Goal: Information Seeking & Learning: Learn about a topic

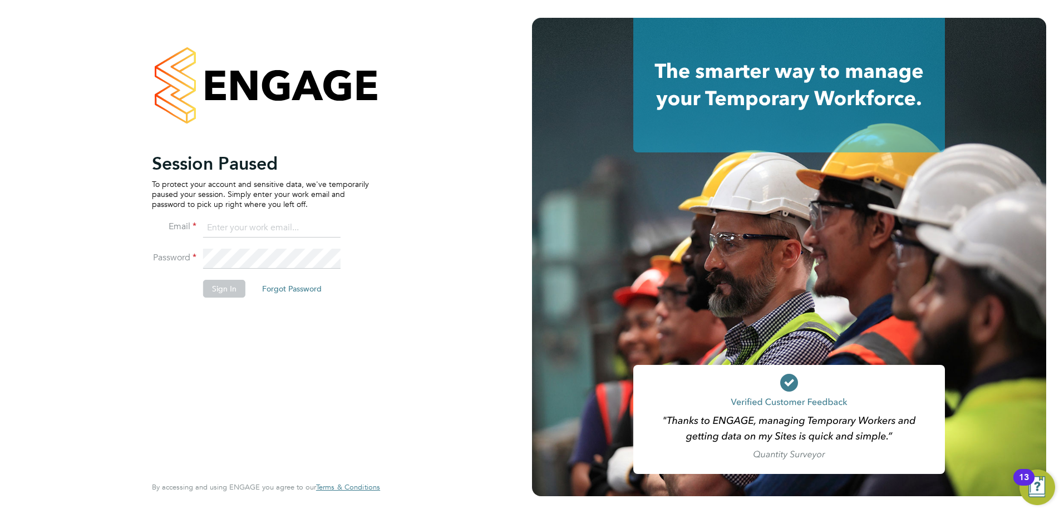
type input "jamesc@educationmattersgroup.co.uk"
click at [225, 281] on button "Sign In" at bounding box center [224, 289] width 42 height 18
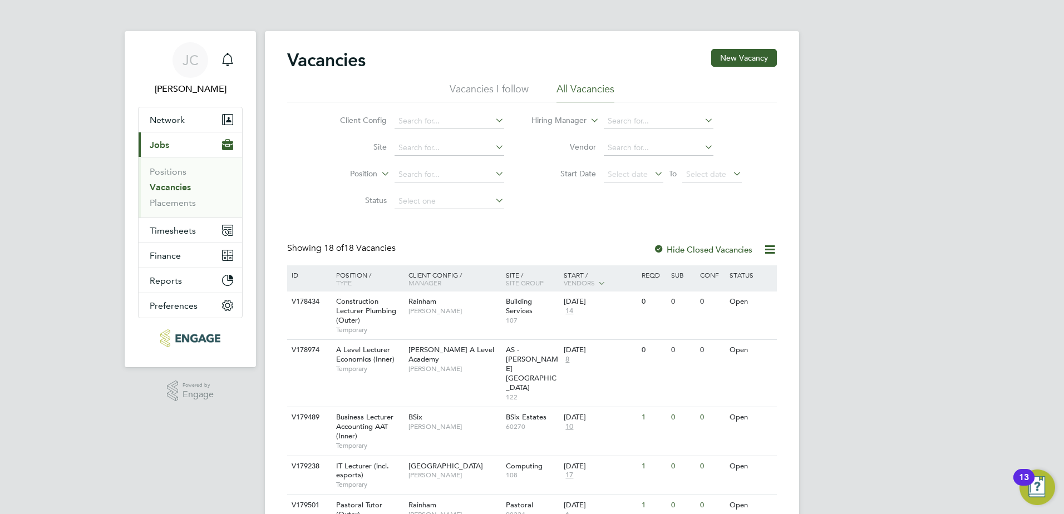
scroll to position [167, 0]
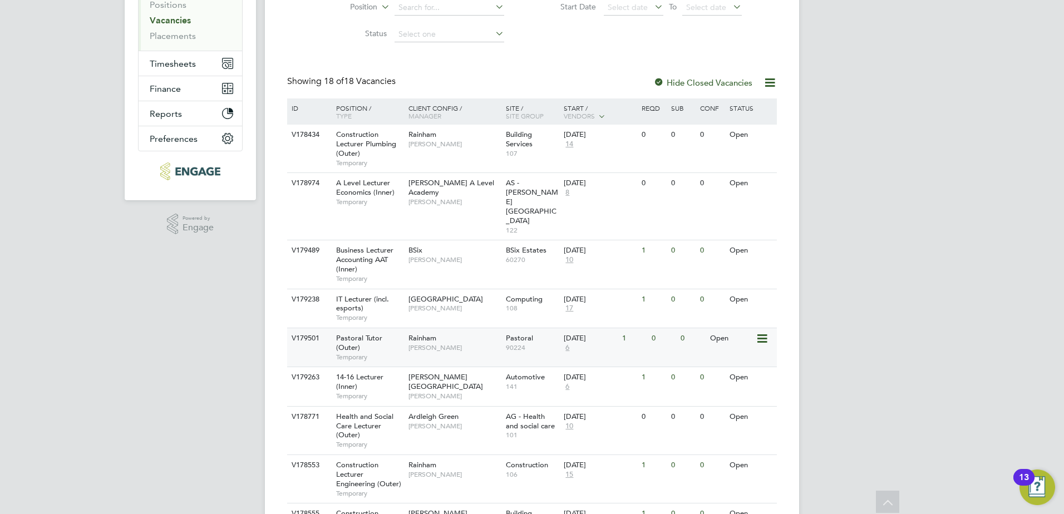
click at [390, 328] on div "Pastoral Tutor (Outer) Temporary" at bounding box center [367, 347] width 78 height 38
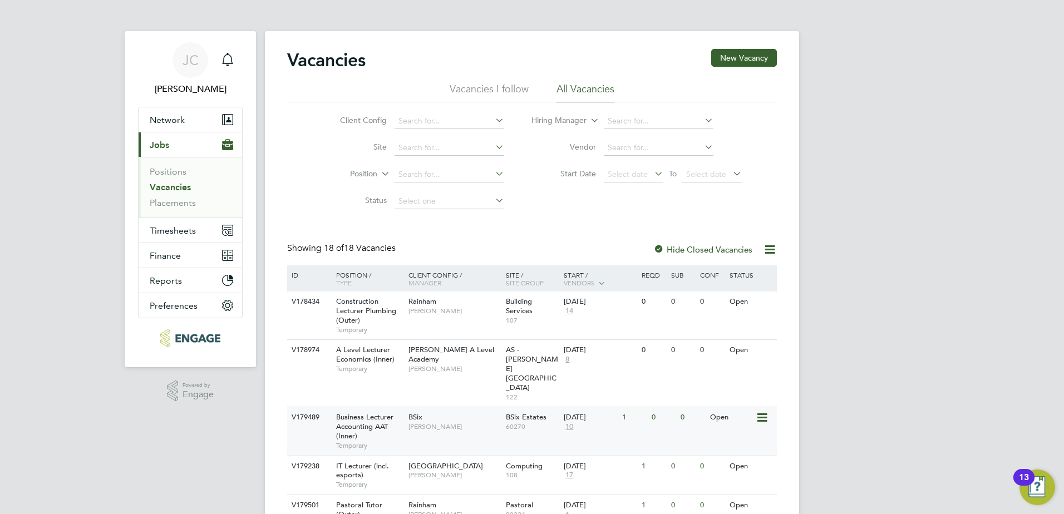
scroll to position [56, 0]
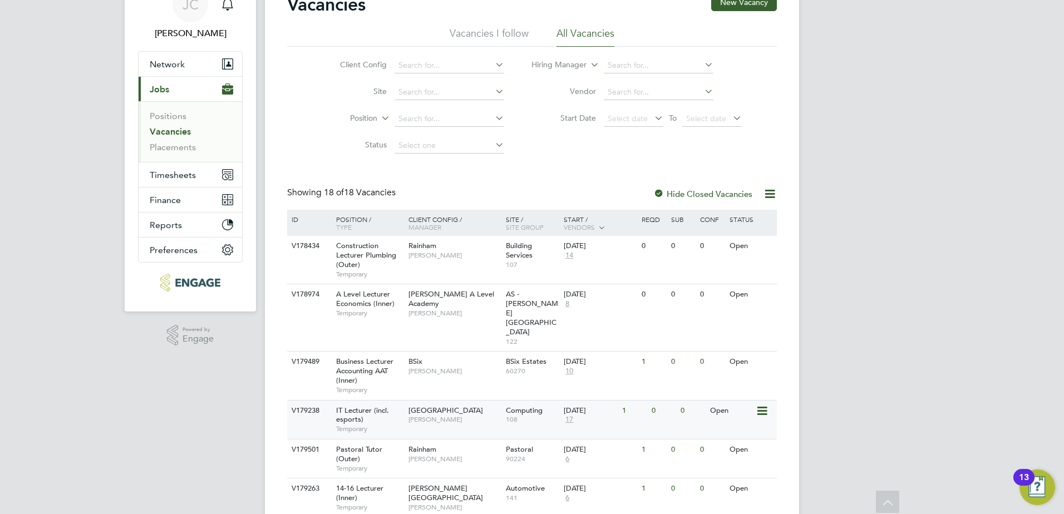
click at [371, 401] on div "IT Lecturer (incl. esports) Temporary" at bounding box center [367, 420] width 78 height 38
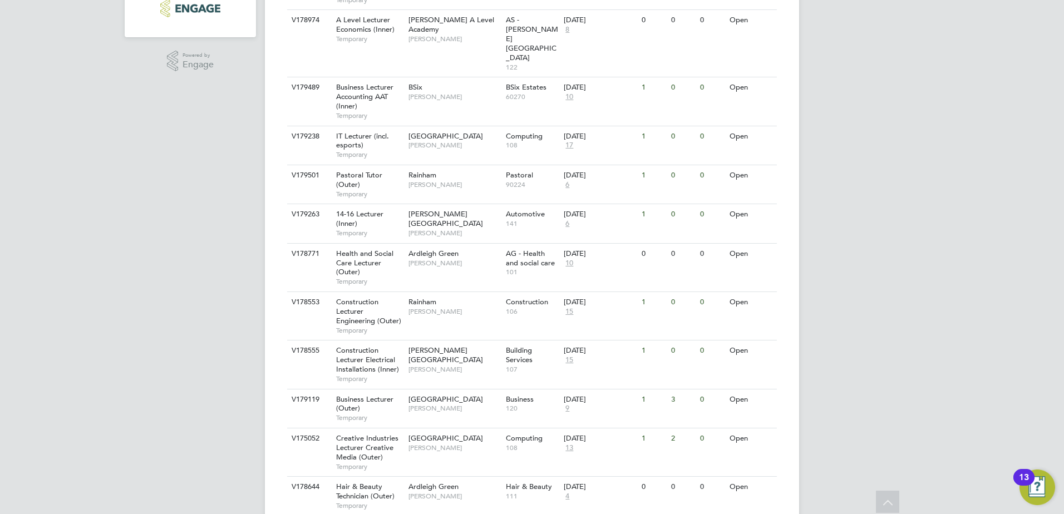
scroll to position [334, 0]
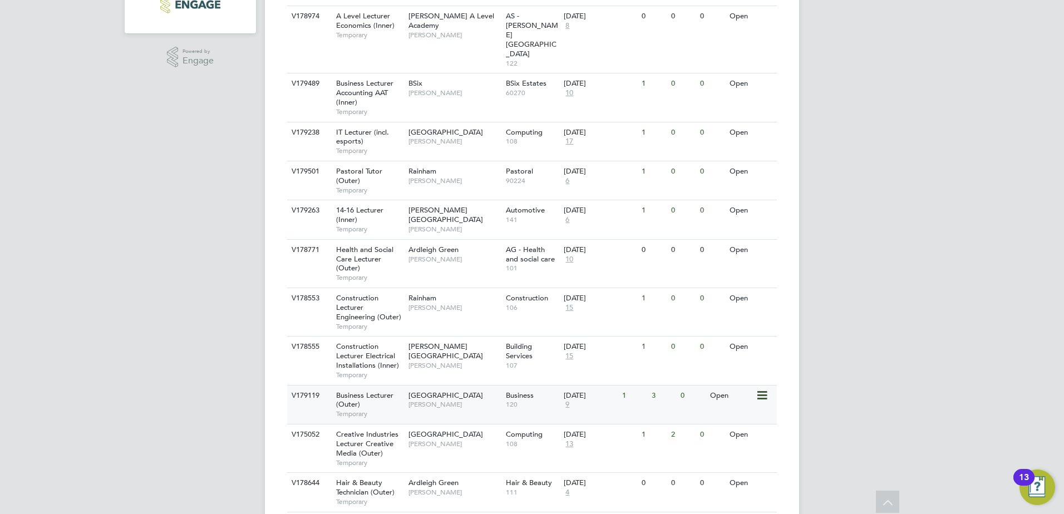
click at [441, 386] on div "Havering Sixth Form Campus Shabnam Shaheen" at bounding box center [454, 400] width 97 height 29
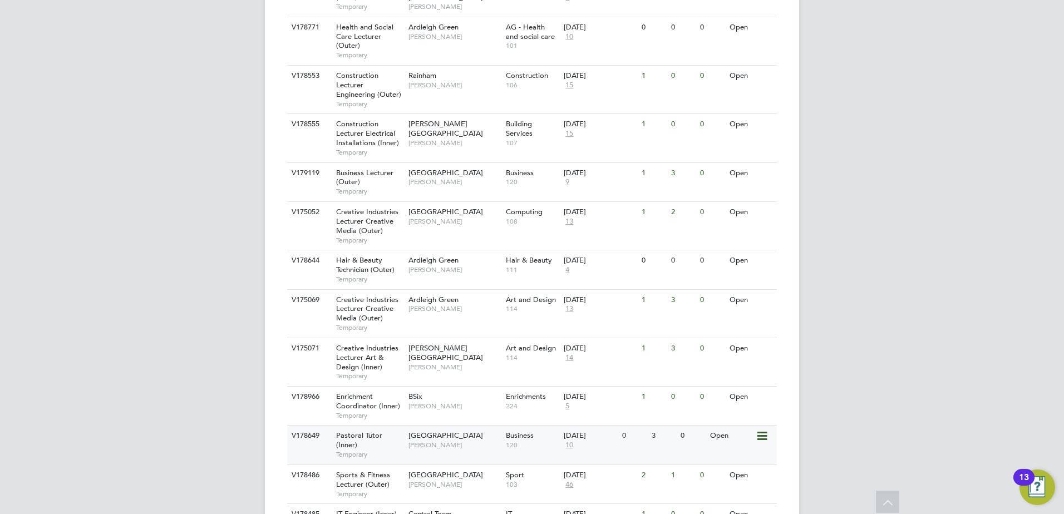
scroll to position [589, 0]
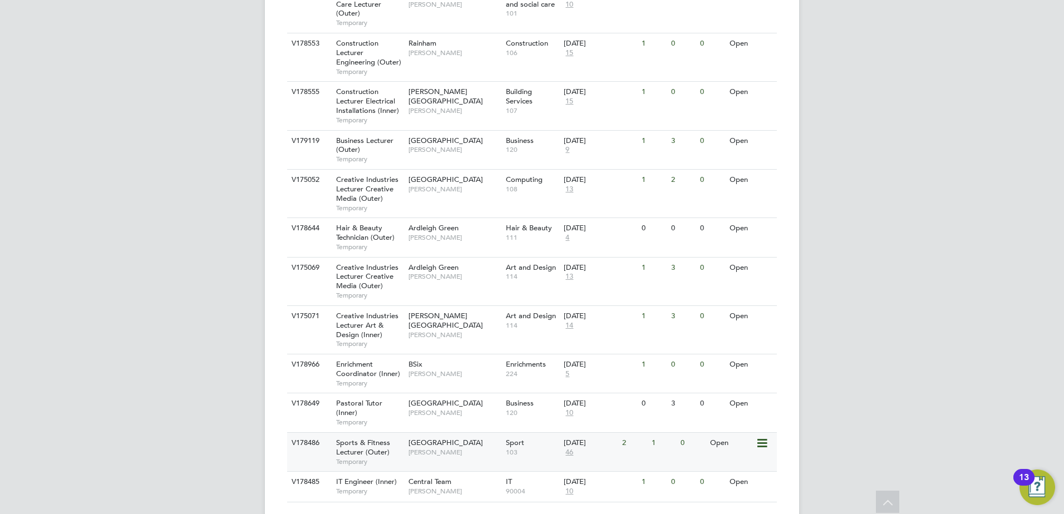
click at [430, 438] on span "[GEOGRAPHIC_DATA]" at bounding box center [446, 442] width 75 height 9
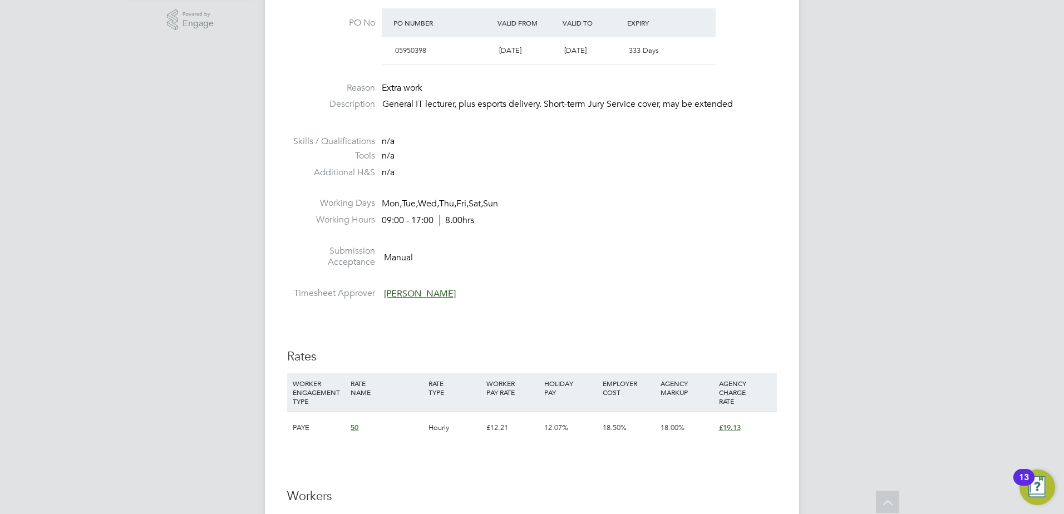
scroll to position [317, 0]
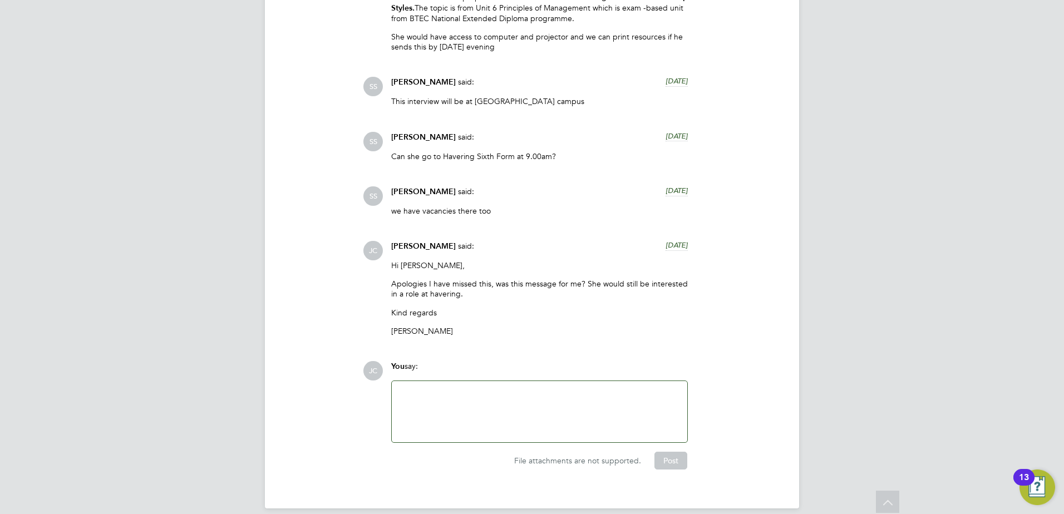
scroll to position [2226, 0]
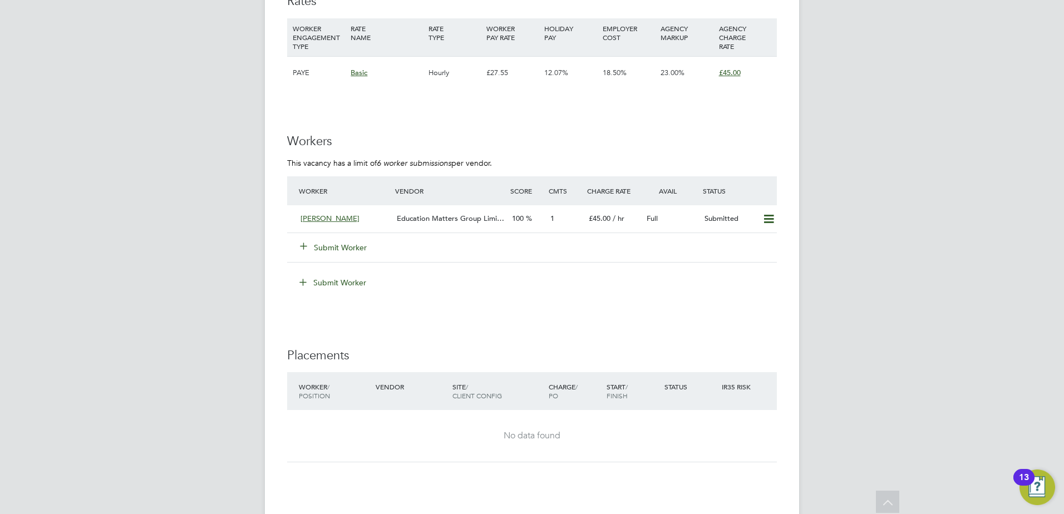
scroll to position [1921, 0]
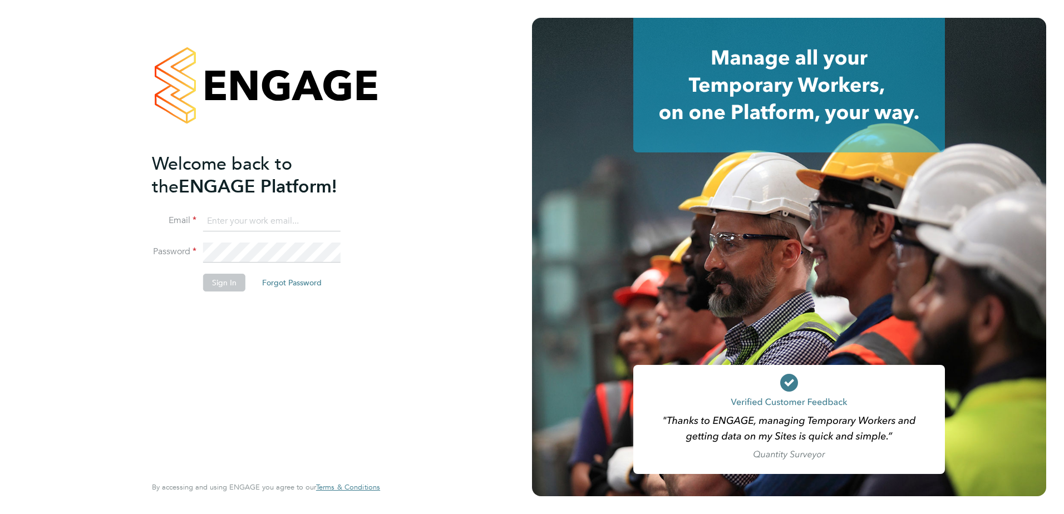
type input "[EMAIL_ADDRESS][DOMAIN_NAME]"
click at [214, 274] on button "Sign In" at bounding box center [224, 283] width 42 height 18
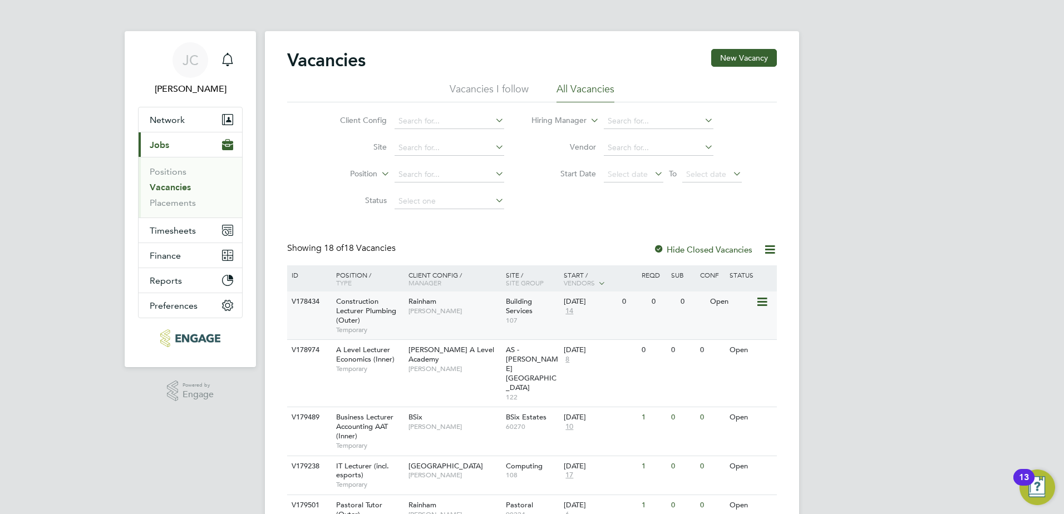
click at [396, 307] on span "Construction Lecturer Plumbing (Outer)" at bounding box center [366, 311] width 60 height 28
click at [355, 353] on span "A Level Lecturer Economics (Inner)" at bounding box center [365, 354] width 58 height 19
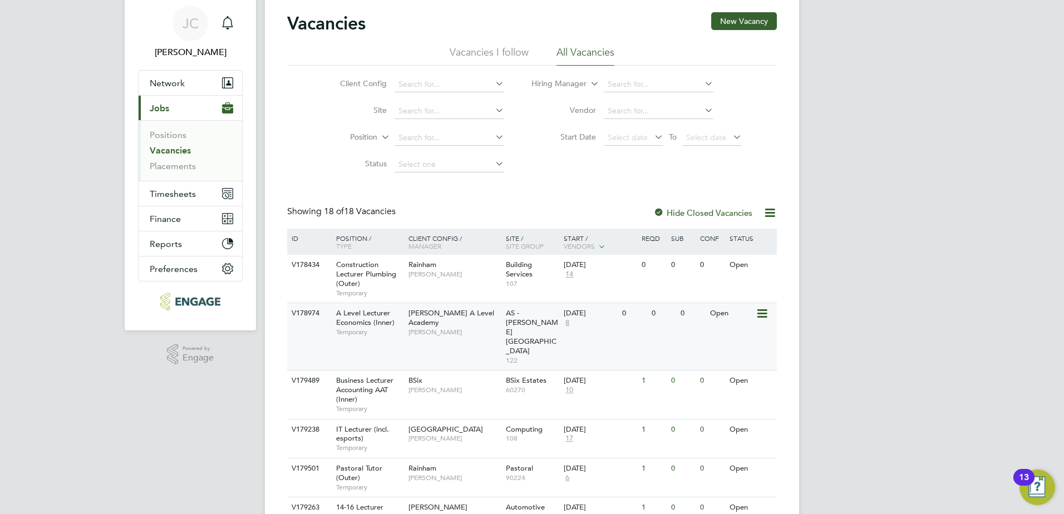
scroll to position [56, 0]
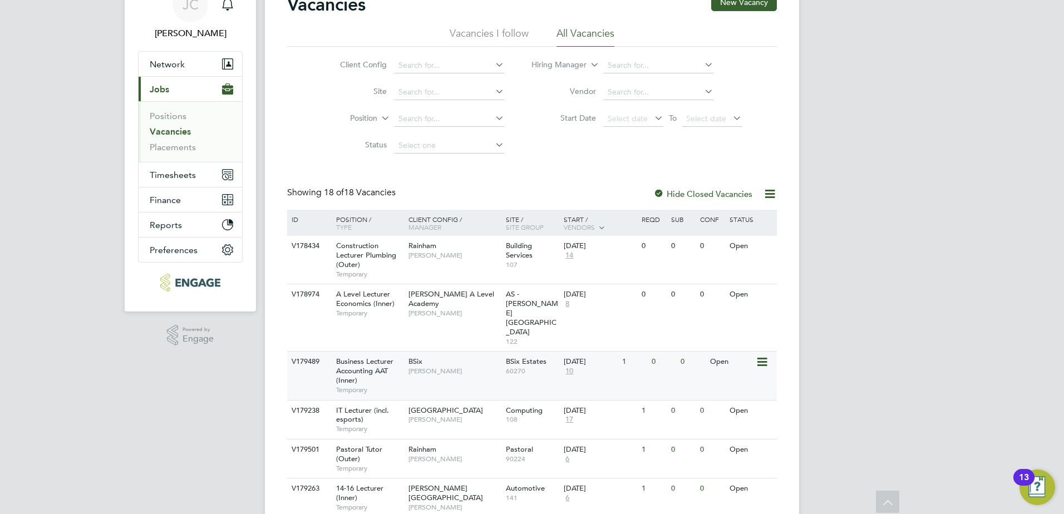
click at [349, 357] on span "Business Lecturer Accounting AAT (Inner)" at bounding box center [364, 371] width 57 height 28
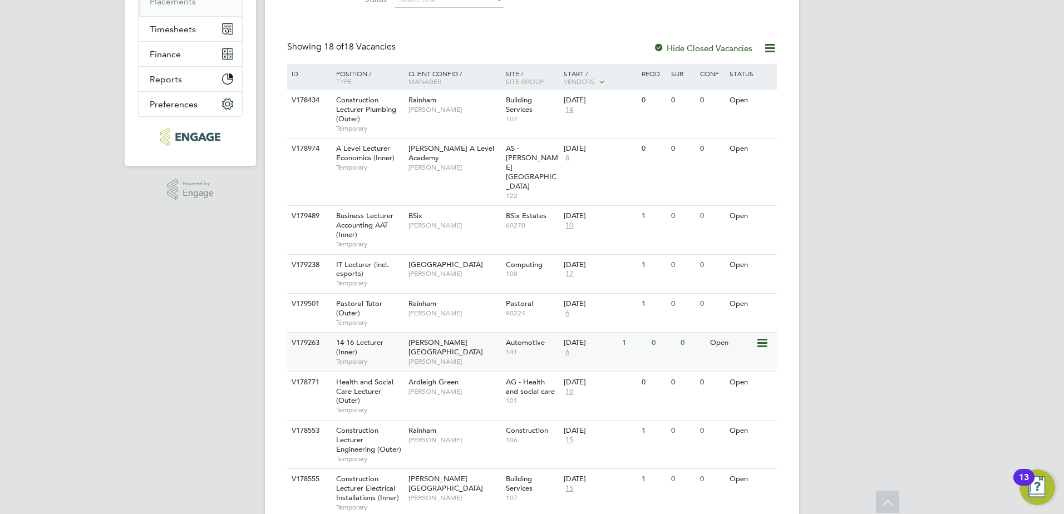
scroll to position [223, 0]
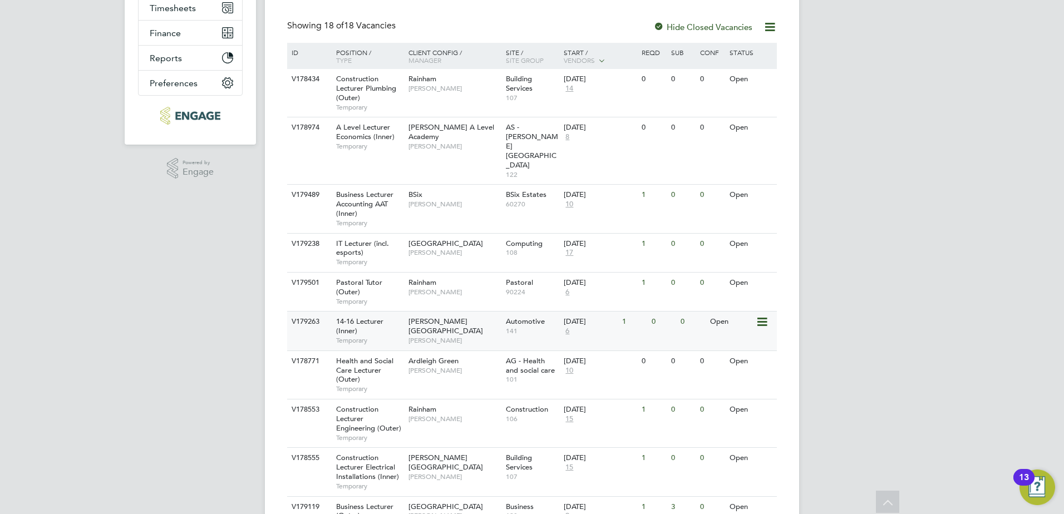
click at [361, 317] on span "14-16 Lecturer (Inner)" at bounding box center [359, 326] width 47 height 19
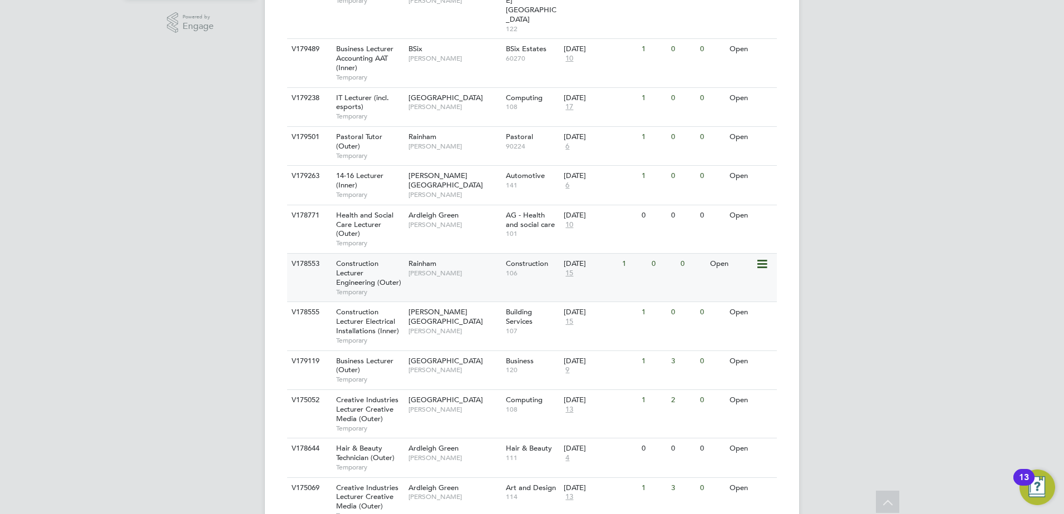
scroll to position [390, 0]
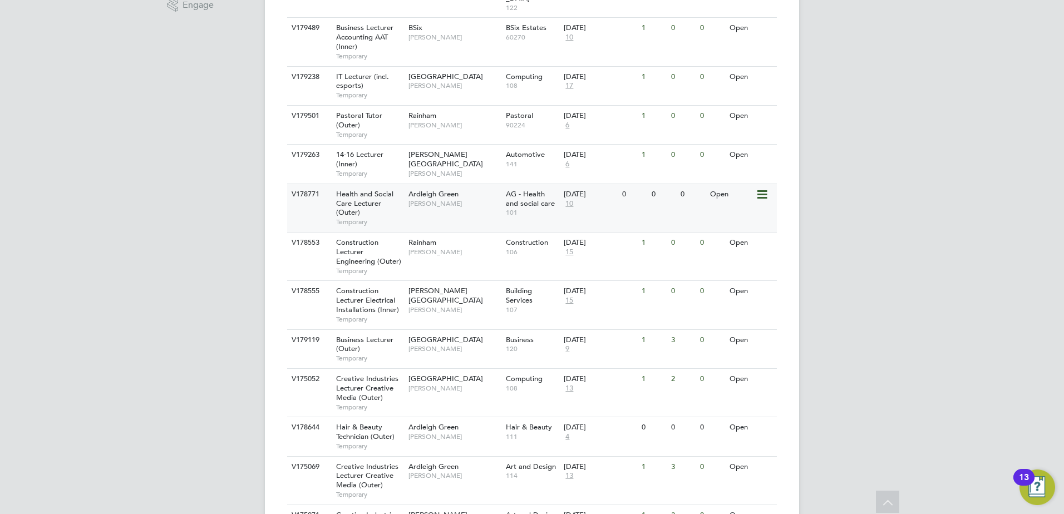
click at [364, 189] on span "Health and Social Care Lecturer (Outer)" at bounding box center [364, 203] width 57 height 28
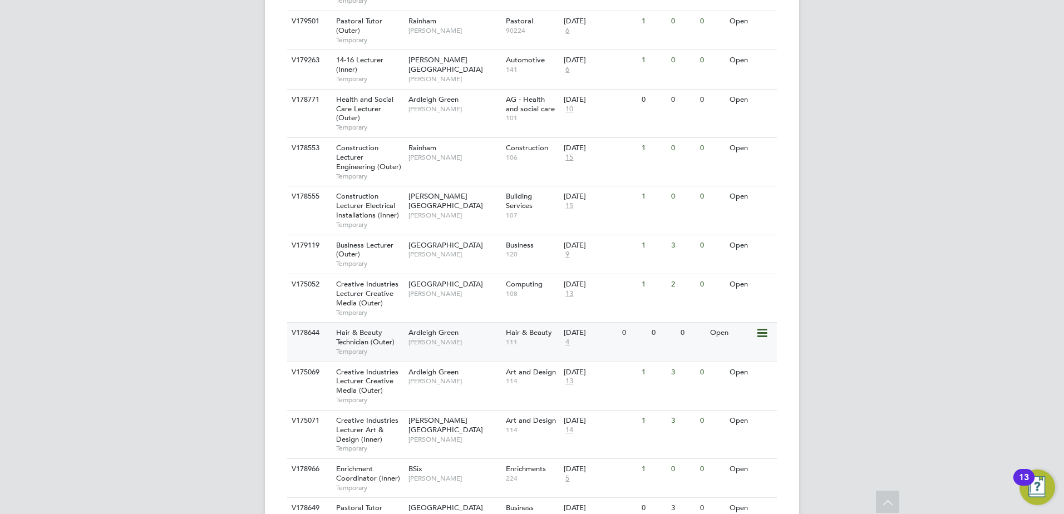
scroll to position [557, 0]
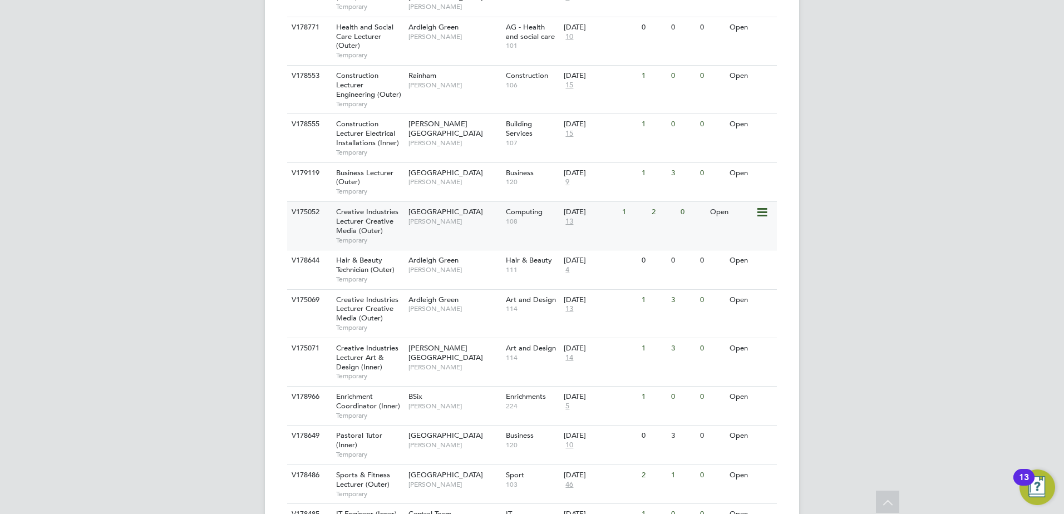
click at [442, 207] on span "Havering Sixth Form Campus" at bounding box center [446, 211] width 75 height 9
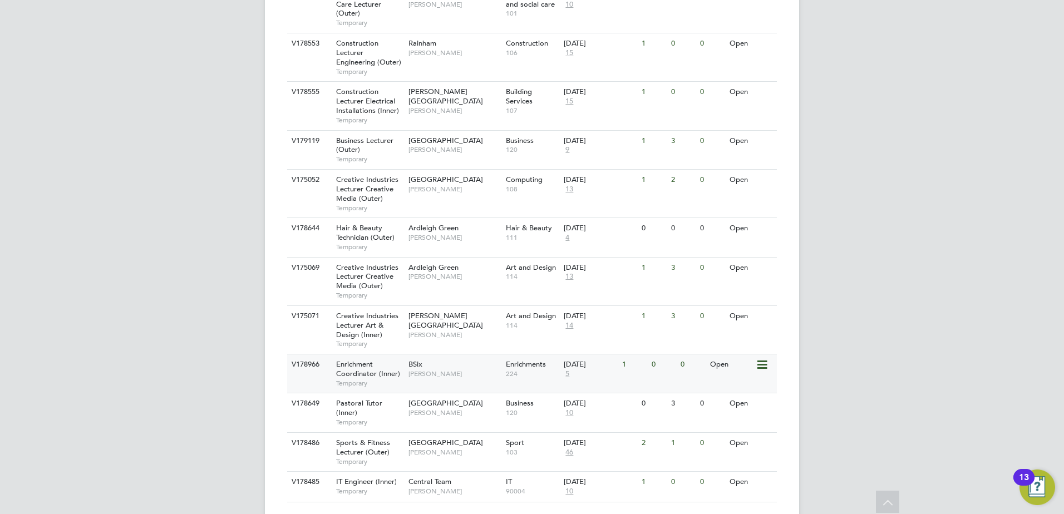
click at [357, 360] on span "Enrichment Coordinator (Inner)" at bounding box center [368, 369] width 64 height 19
click at [425, 438] on span "Havering Sixth Form Campus" at bounding box center [446, 442] width 75 height 9
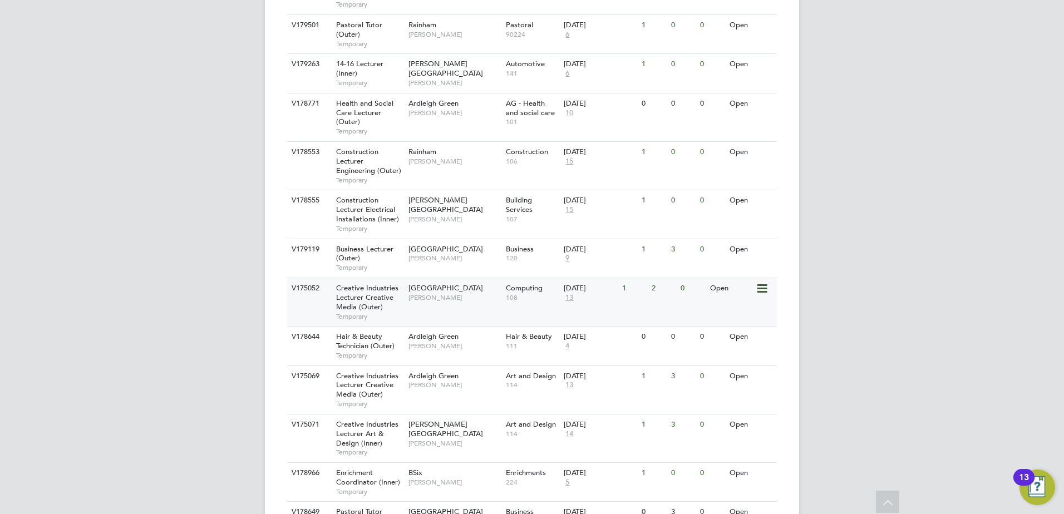
scroll to position [478, 0]
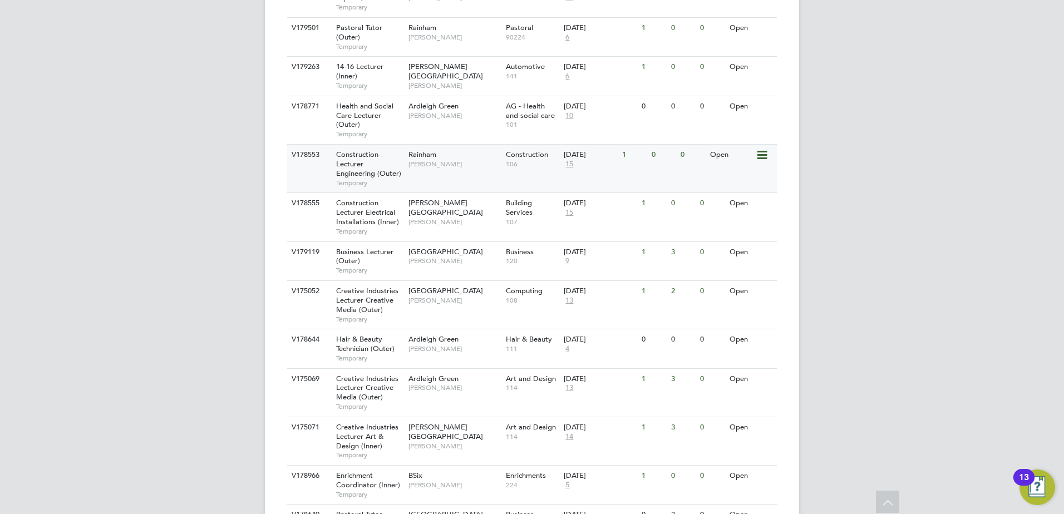
click at [374, 145] on div "Construction Lecturer Engineering (Outer) Temporary" at bounding box center [367, 169] width 78 height 48
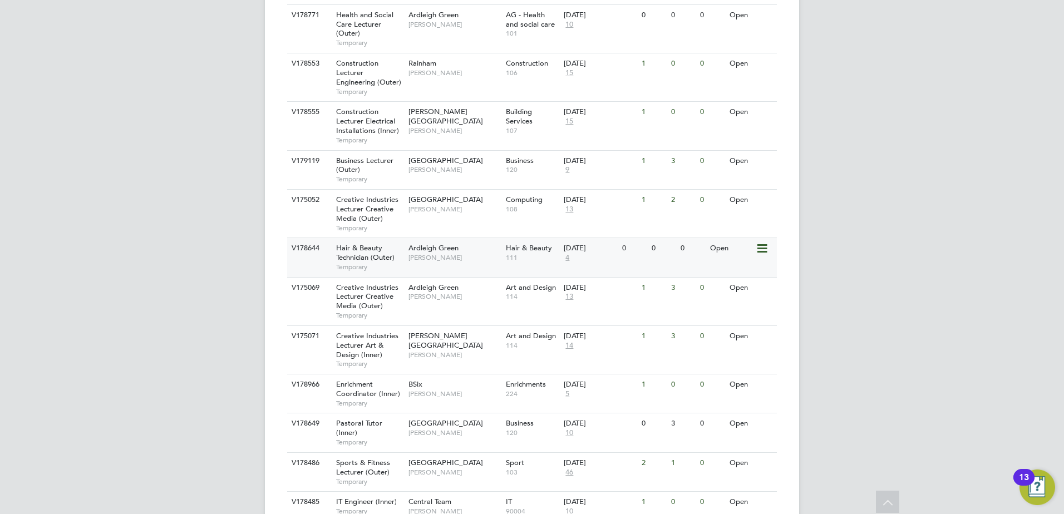
scroll to position [589, 0]
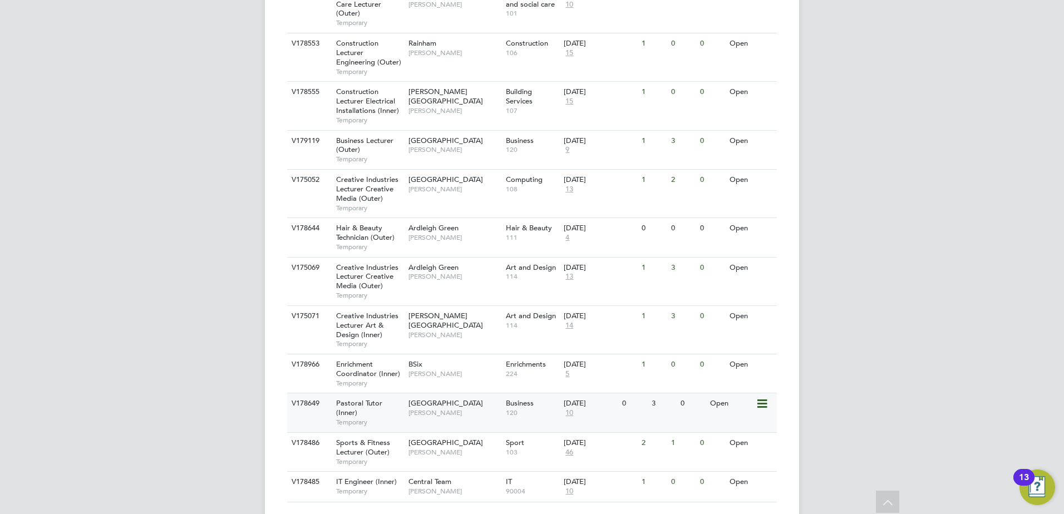
click at [348, 399] on span "Pastoral Tutor (Inner)" at bounding box center [359, 408] width 46 height 19
click at [349, 311] on span "Creative Industries Lecturer Art & Design (Inner)" at bounding box center [367, 325] width 62 height 28
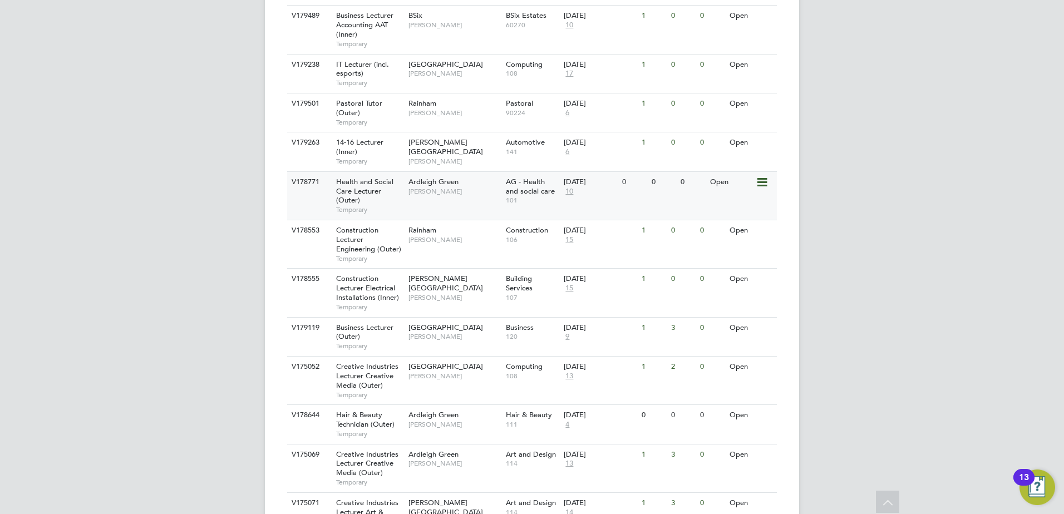
scroll to position [366, 0]
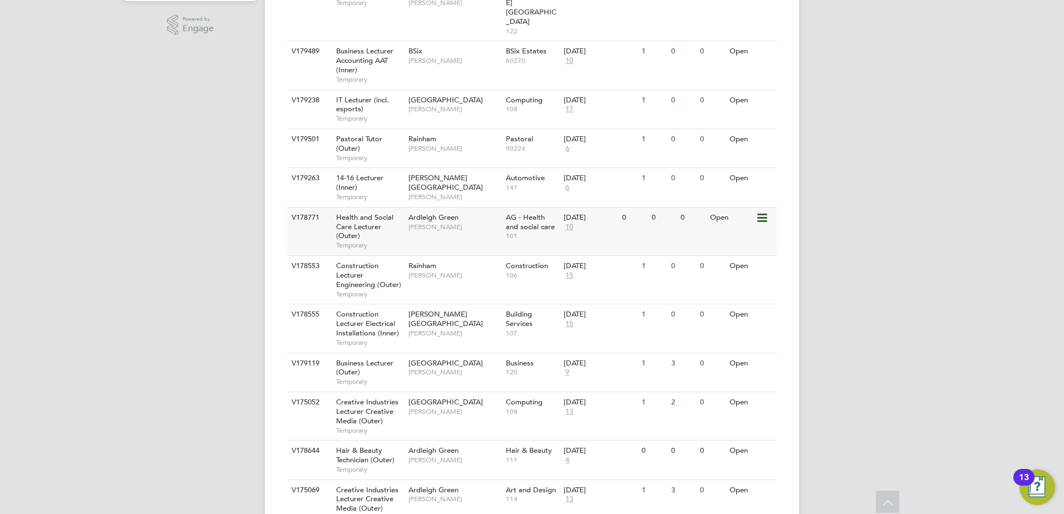
click at [355, 213] on span "Health and Social Care Lecturer (Outer)" at bounding box center [364, 227] width 57 height 28
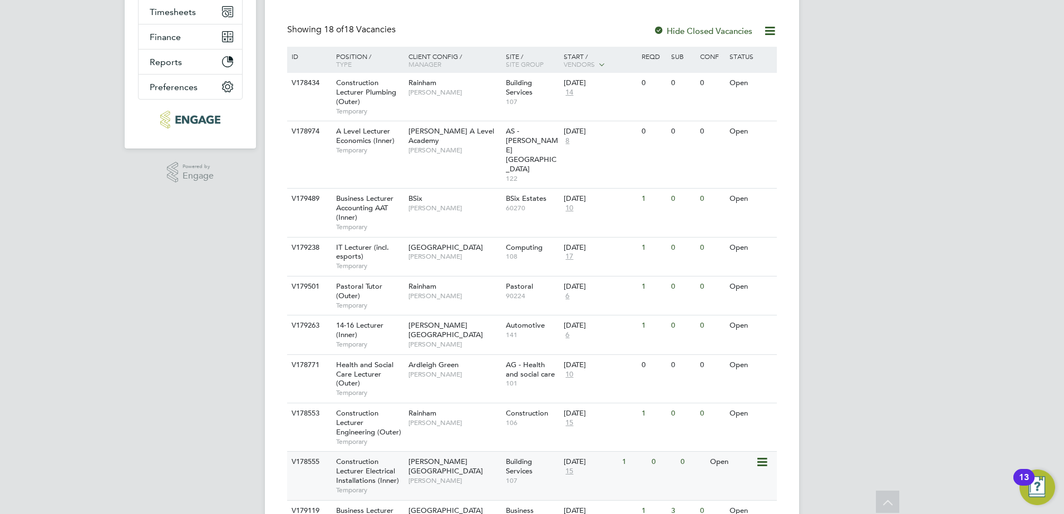
scroll to position [167, 0]
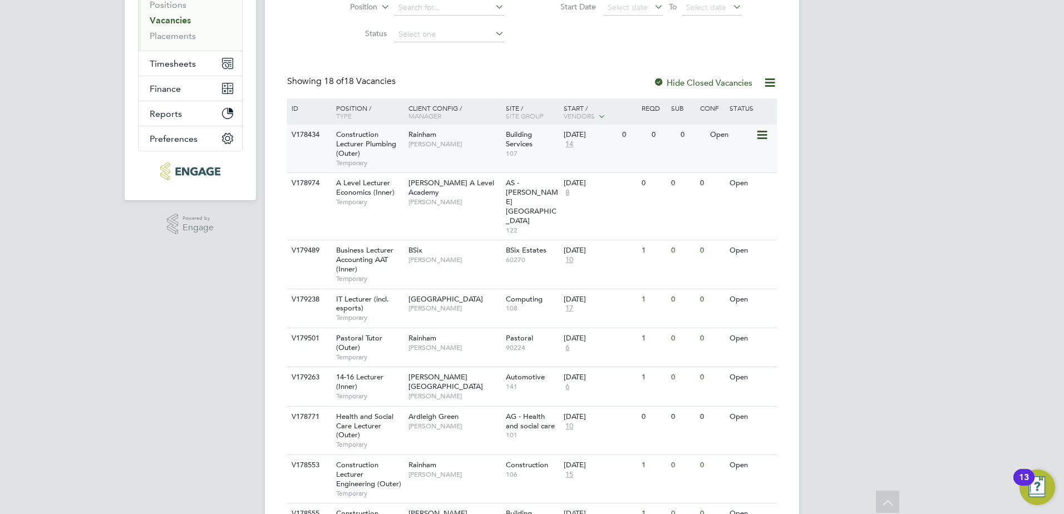
click at [356, 134] on span "Construction Lecturer Plumbing (Outer)" at bounding box center [366, 144] width 60 height 28
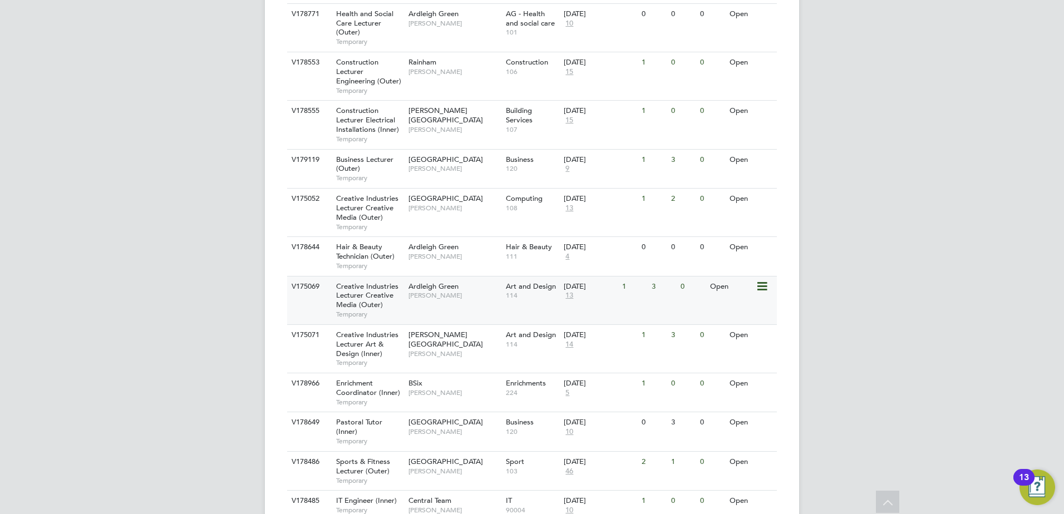
scroll to position [589, 0]
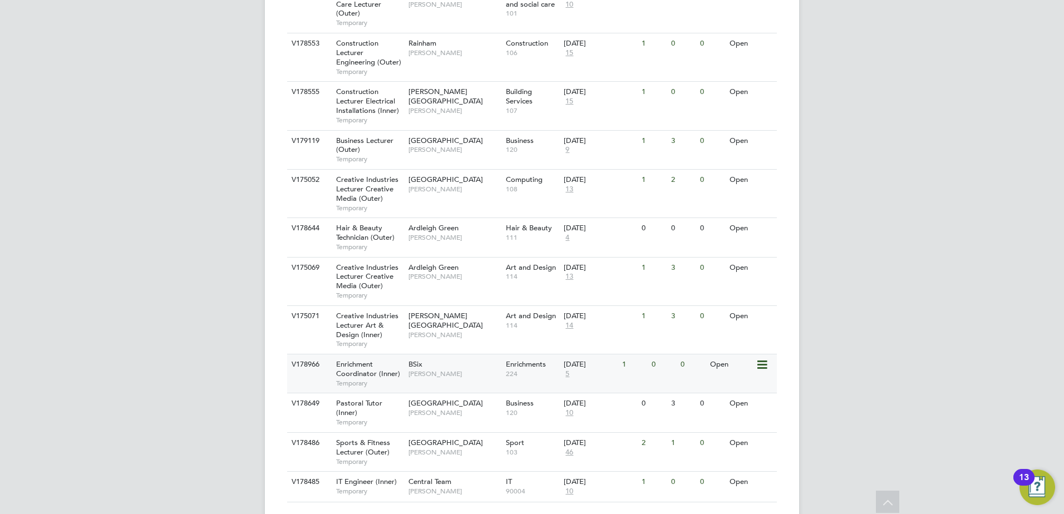
click at [373, 360] on span "Enrichment Coordinator (Inner)" at bounding box center [368, 369] width 64 height 19
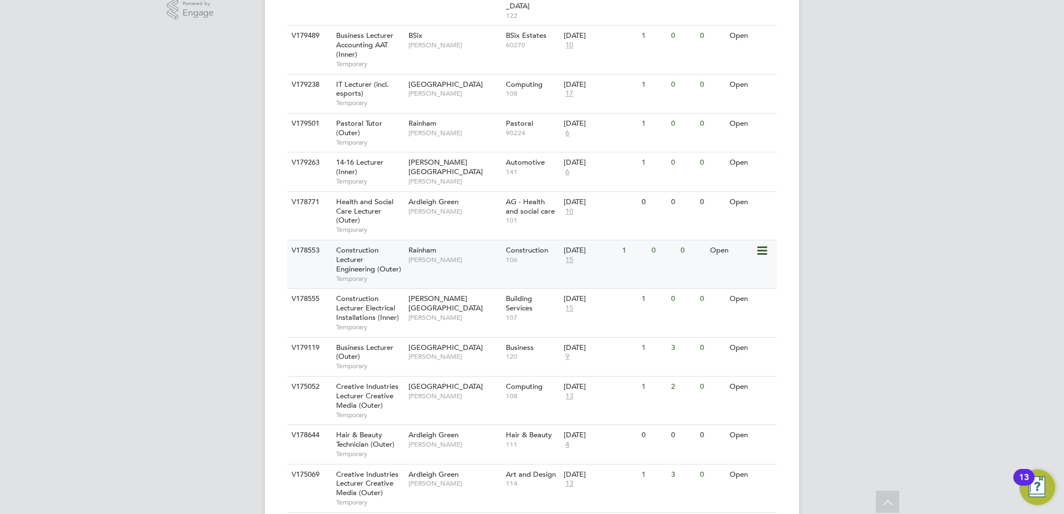
scroll to position [366, 0]
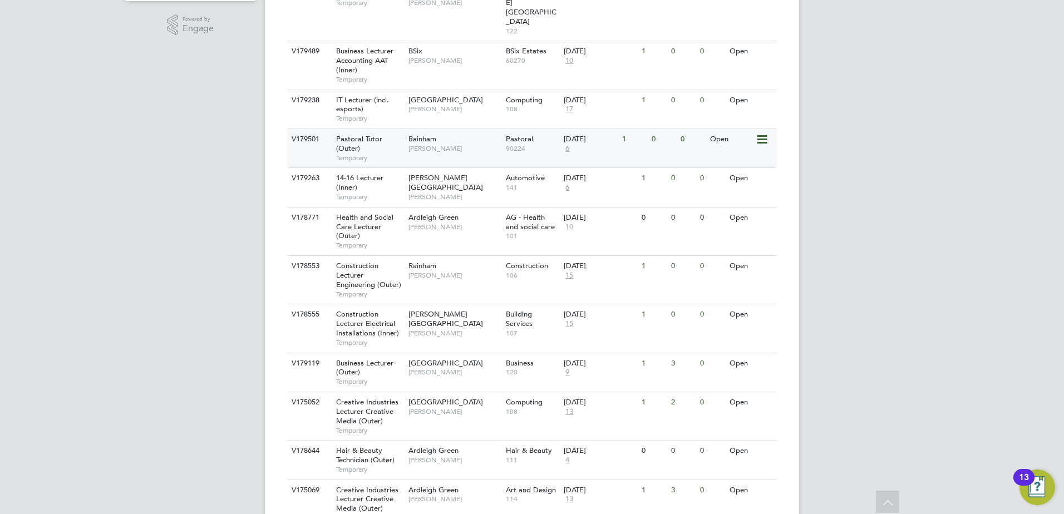
click at [416, 134] on span "Rainham" at bounding box center [423, 138] width 28 height 9
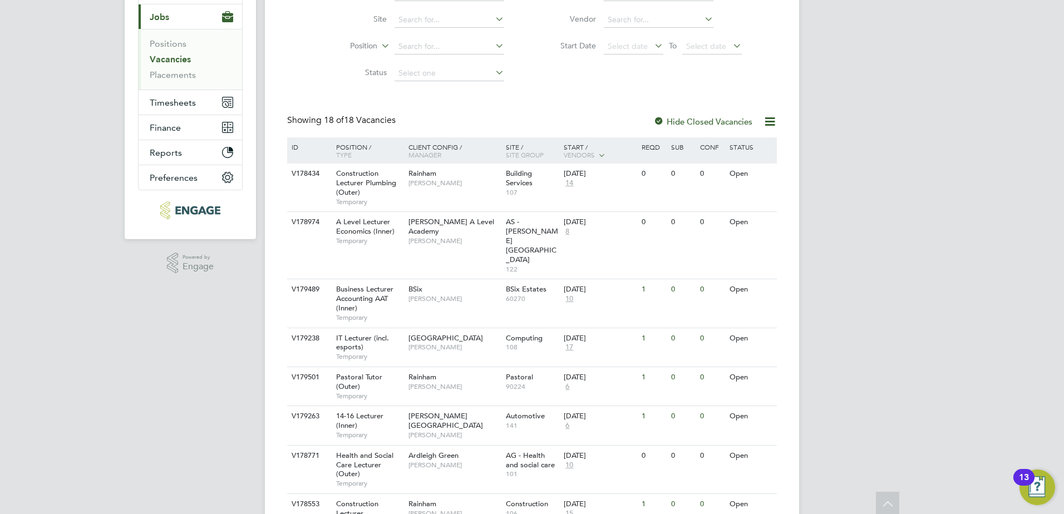
scroll to position [0, 0]
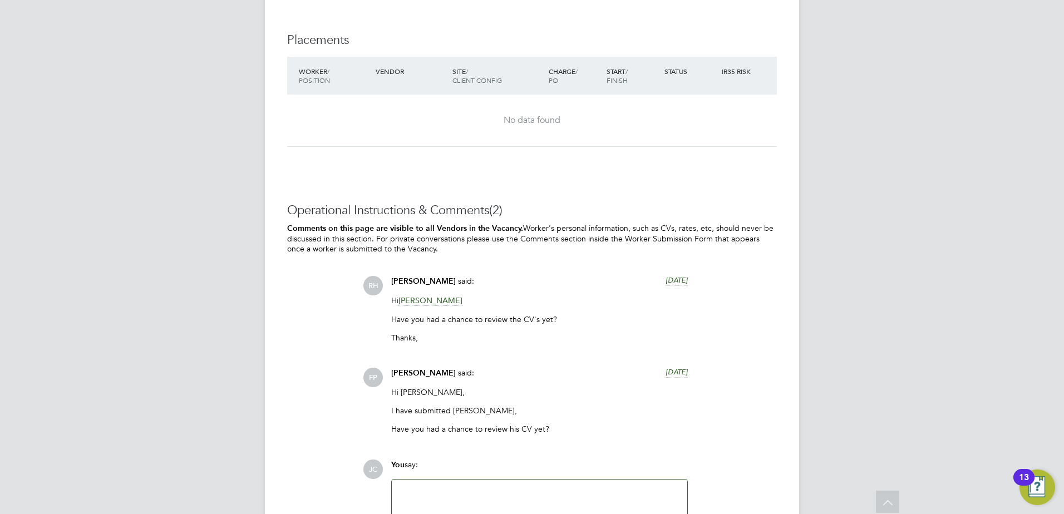
scroll to position [2282, 0]
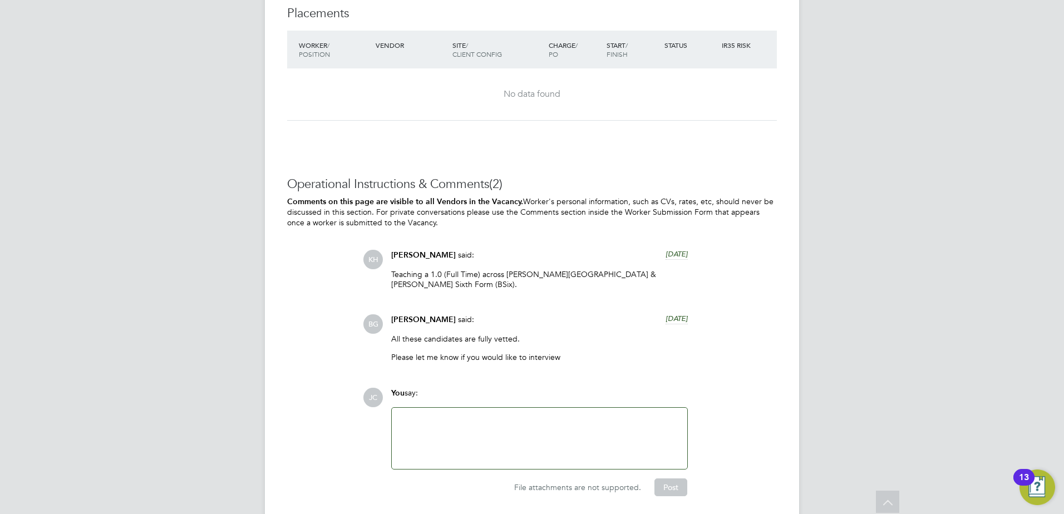
scroll to position [2226, 0]
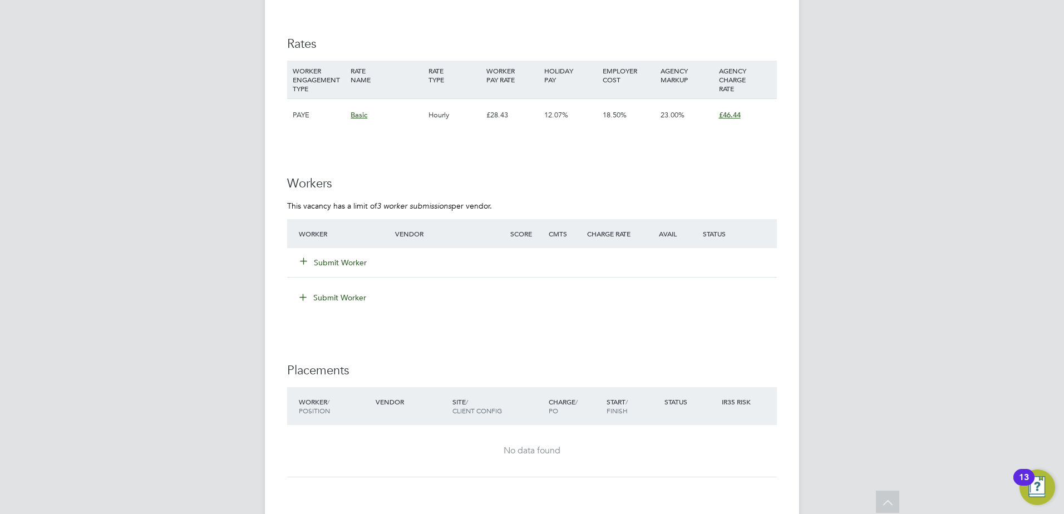
scroll to position [33, 78]
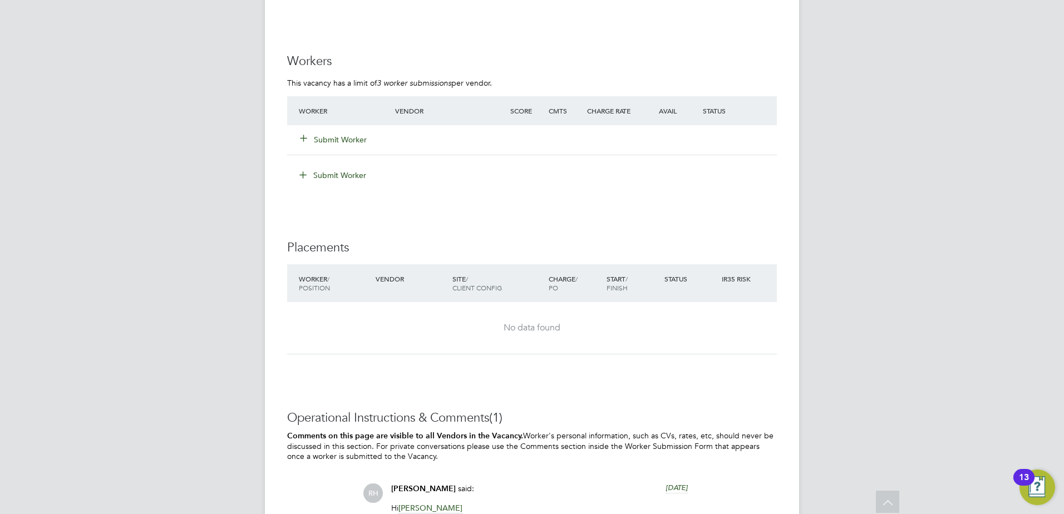
scroll to position [2226, 0]
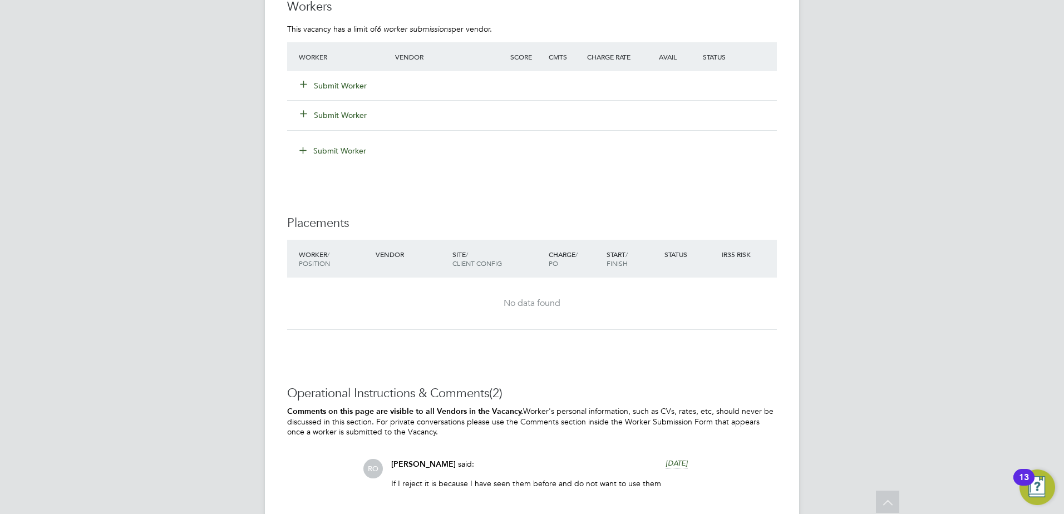
scroll to position [2059, 0]
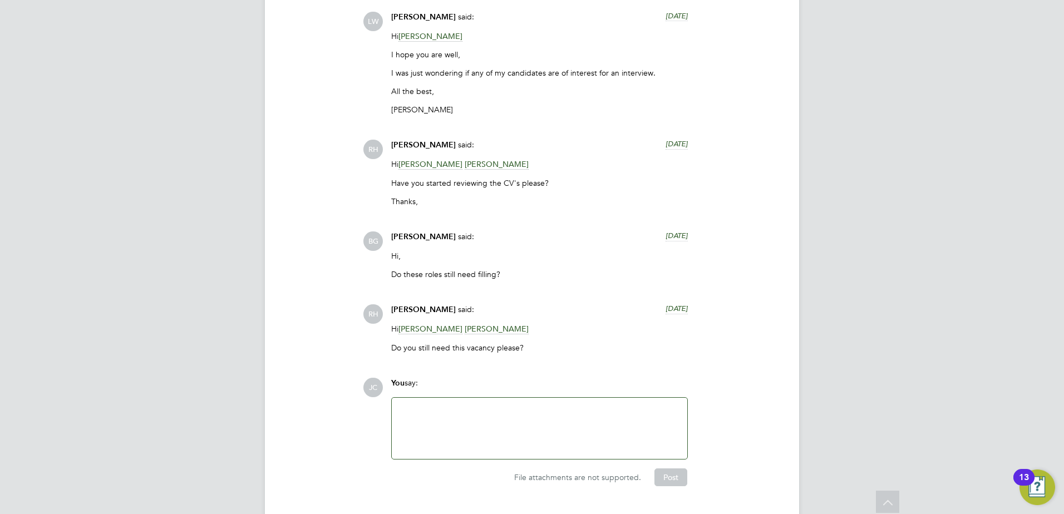
scroll to position [2799, 0]
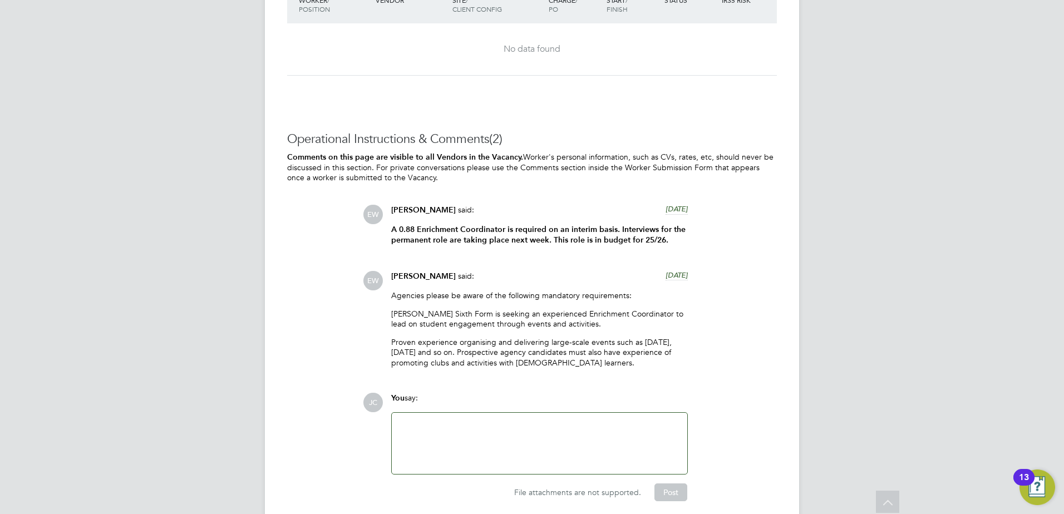
scroll to position [2672, 0]
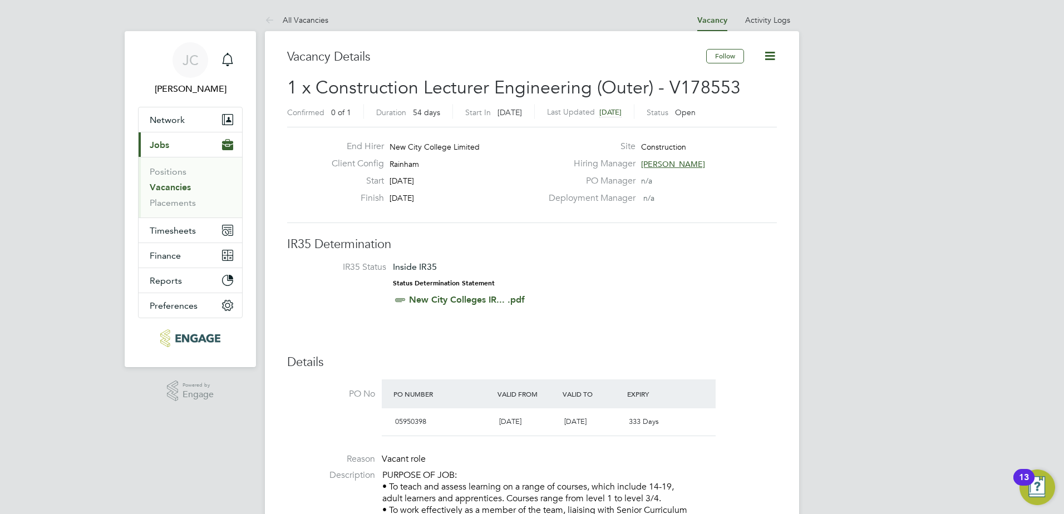
scroll to position [33, 78]
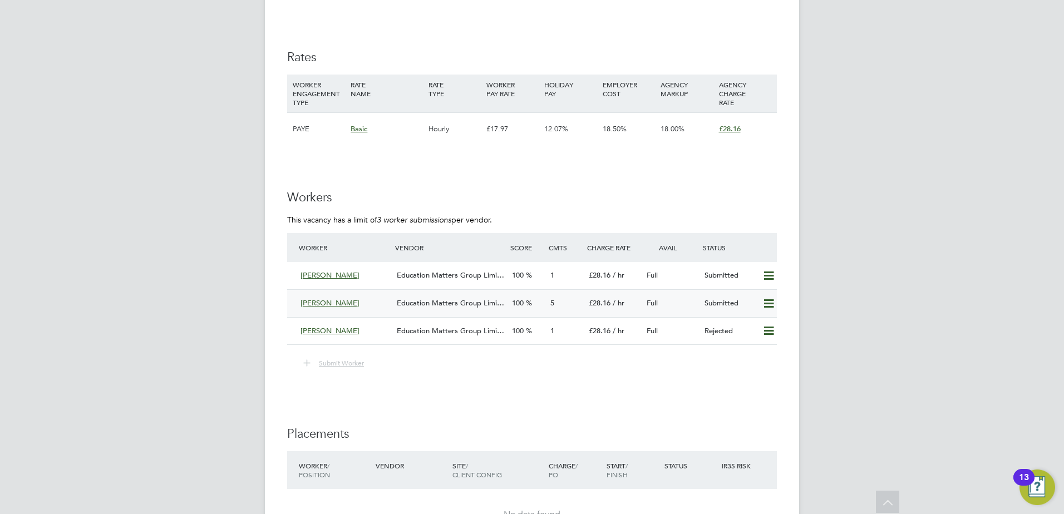
scroll to position [2004, 0]
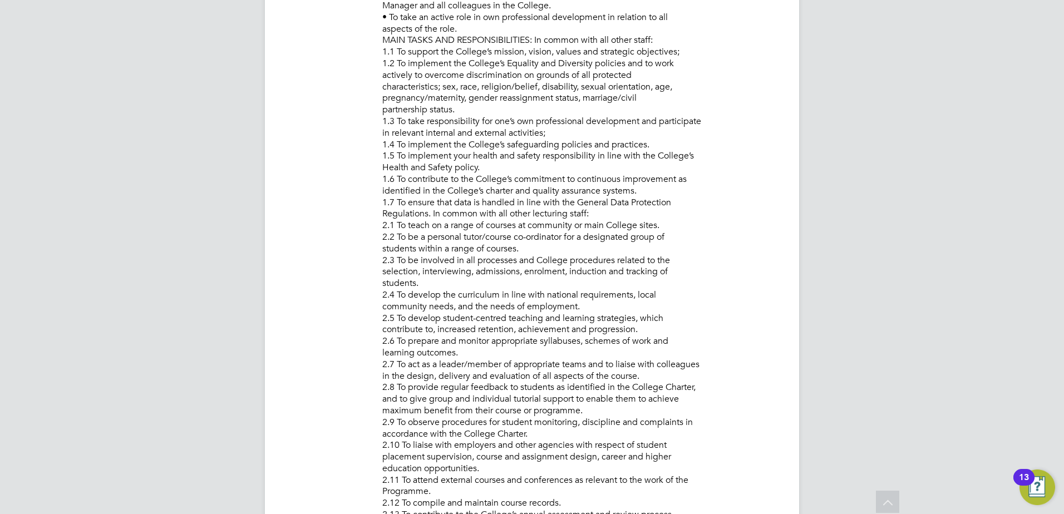
scroll to position [334, 0]
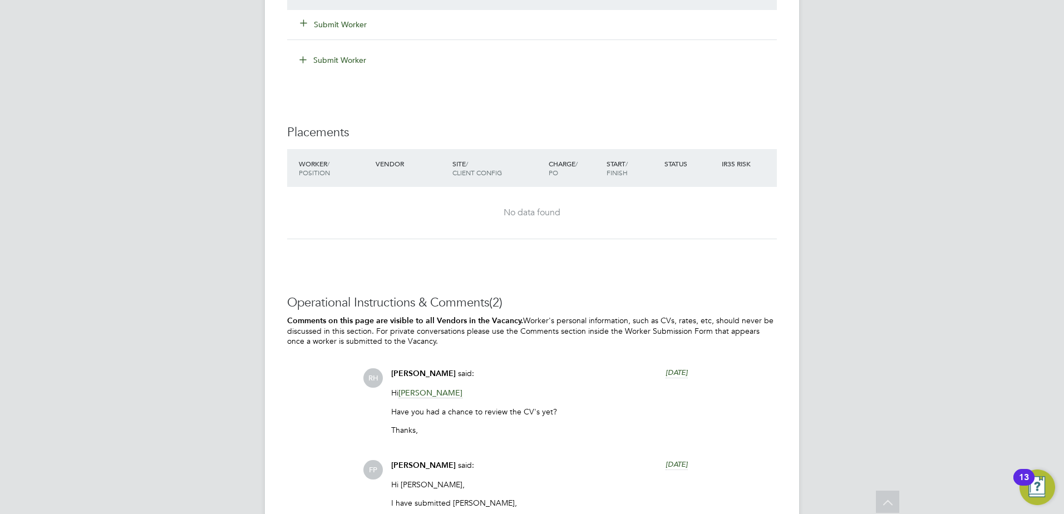
scroll to position [2093, 0]
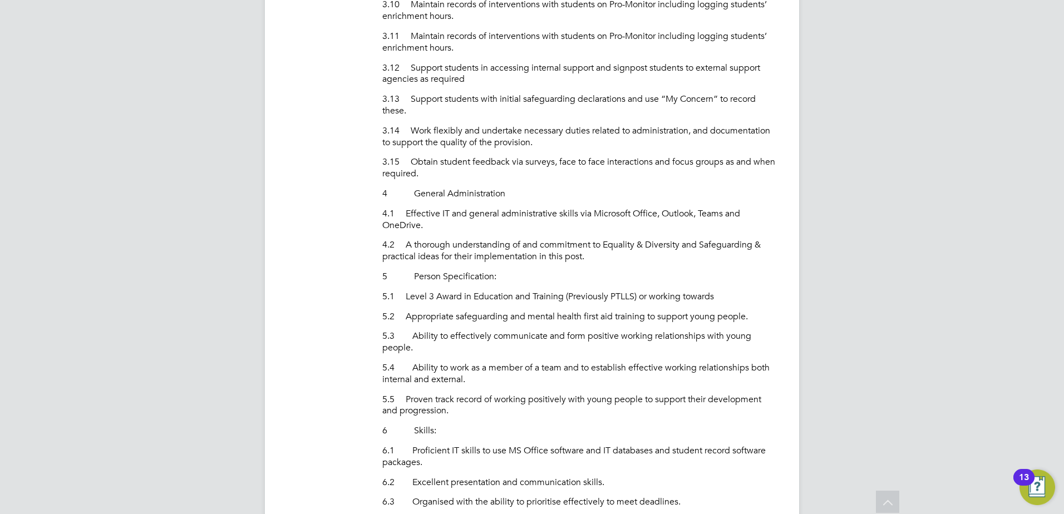
scroll to position [1066, 0]
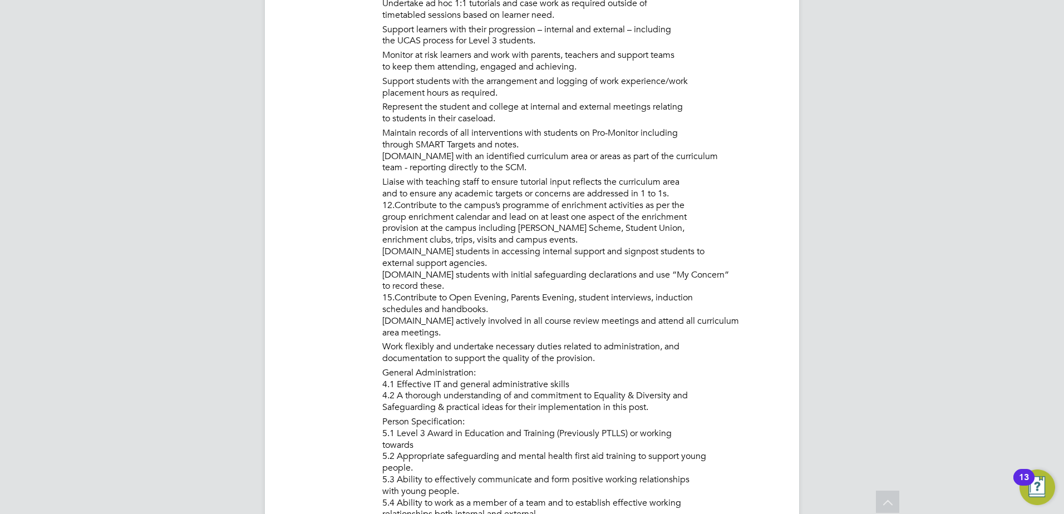
scroll to position [1002, 0]
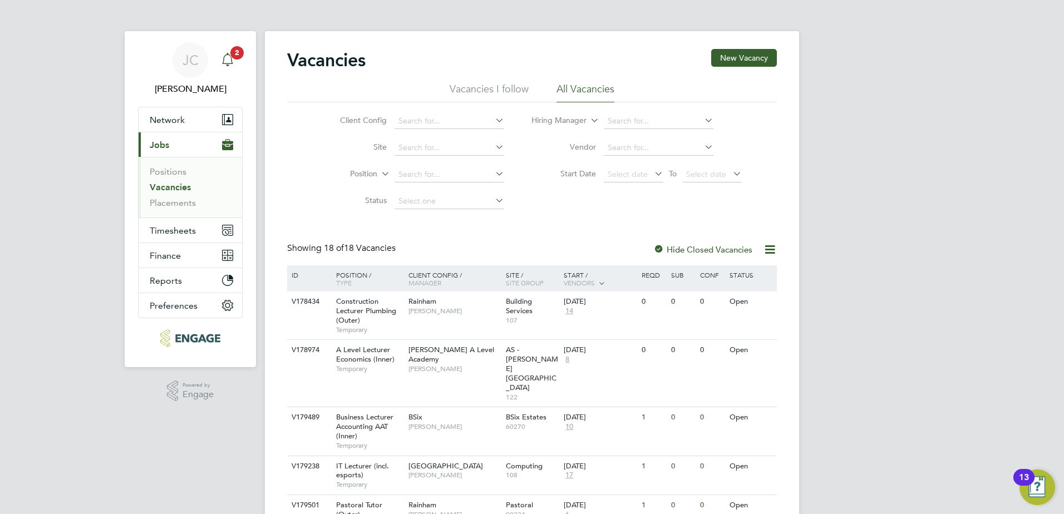
click at [229, 57] on icon "Main navigation" at bounding box center [227, 59] width 13 height 13
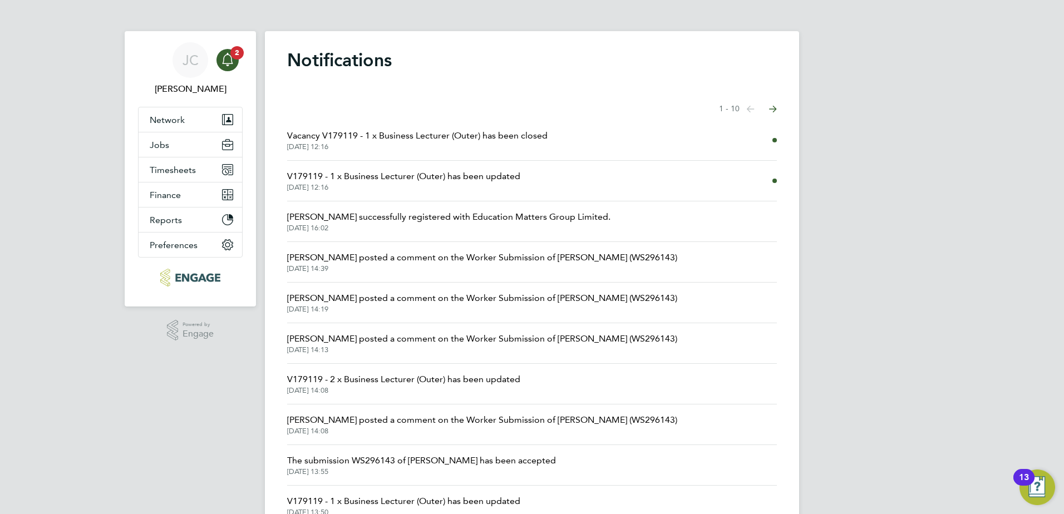
click at [410, 170] on span "V179119 - 1 x Business Lecturer (Outer) has been updated" at bounding box center [403, 176] width 233 height 13
drag, startPoint x: 179, startPoint y: 210, endPoint x: 51, endPoint y: 161, distance: 137.6
click at [51, 161] on div "JC James Carey Notifications Applications: Network Team Members Businesses Site…" at bounding box center [532, 283] width 1064 height 567
click at [158, 148] on span "Jobs" at bounding box center [159, 145] width 19 height 11
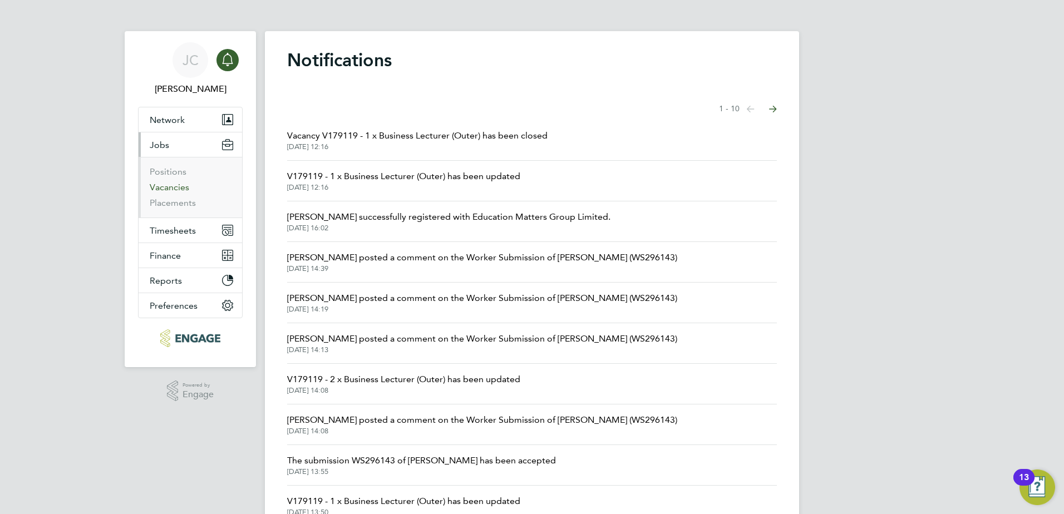
click at [161, 187] on link "Vacancies" at bounding box center [170, 187] width 40 height 11
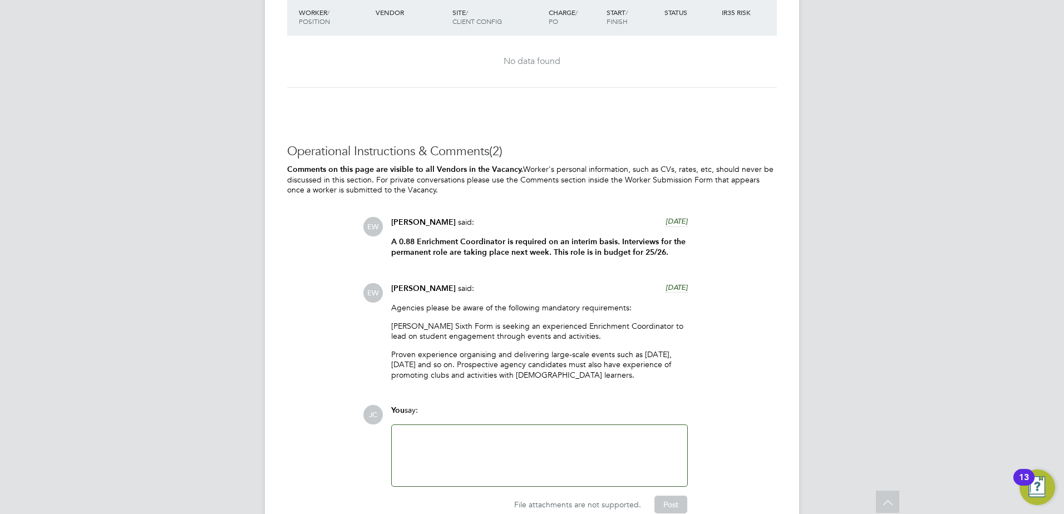
scroll to position [2681, 0]
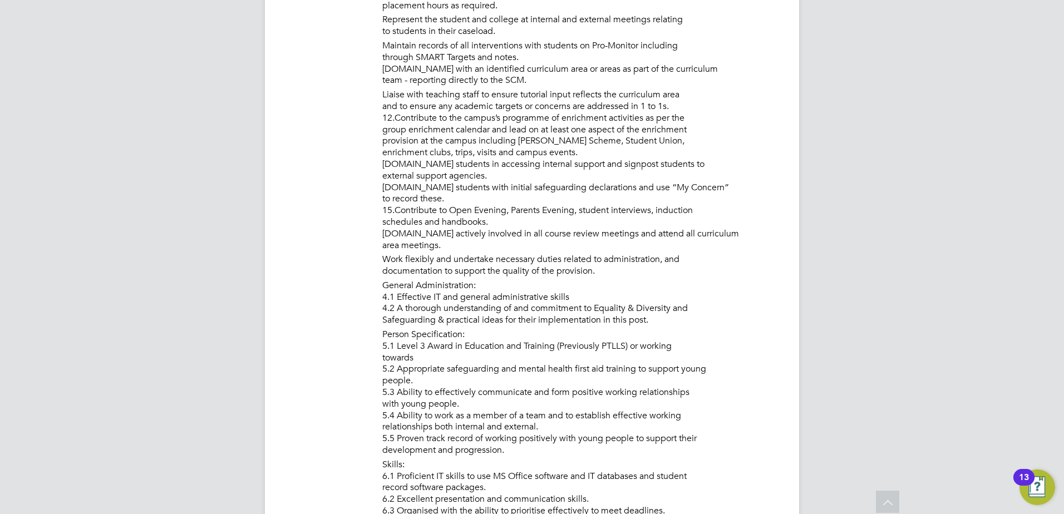
scroll to position [1169, 0]
